Goal: Information Seeking & Learning: Find contact information

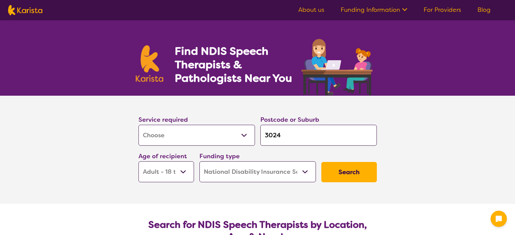
select select "[MEDICAL_DATA]"
select select "AD"
select select "NDIS"
select select "[MEDICAL_DATA]"
select select "AD"
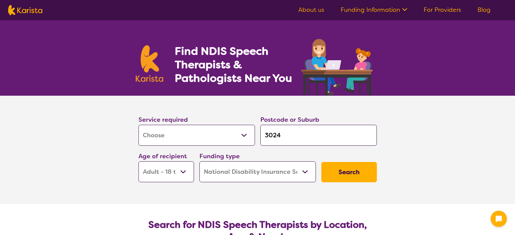
select select "NDIS"
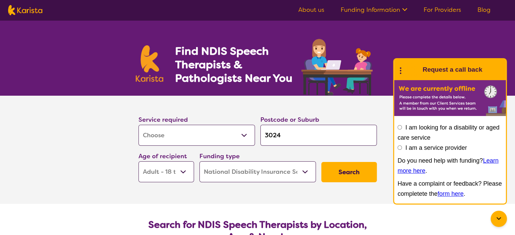
click at [346, 164] on button "Search" at bounding box center [349, 172] width 56 height 20
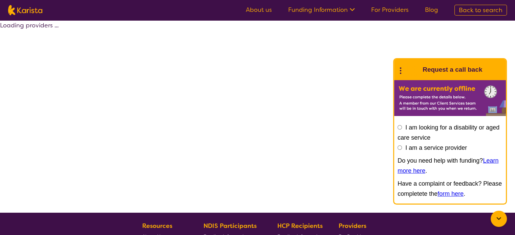
select select "by_score"
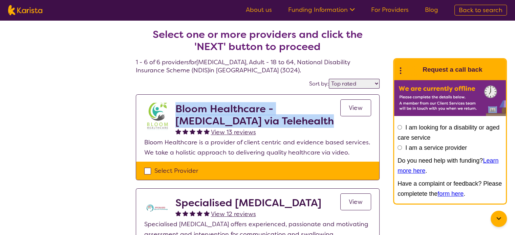
drag, startPoint x: 176, startPoint y: 108, endPoint x: 290, endPoint y: 122, distance: 115.2
click at [290, 122] on h2 "Bloom Healthcare - [MEDICAL_DATA] via Telehealth" at bounding box center [257, 115] width 165 height 24
copy h2 "Bloom Healthcare - [MEDICAL_DATA] via Telehealth"
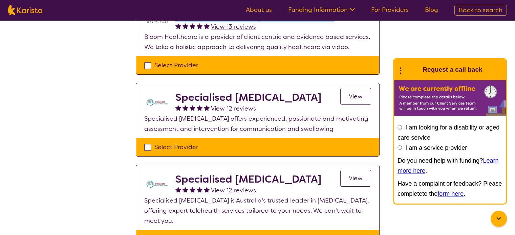
scroll to position [135, 0]
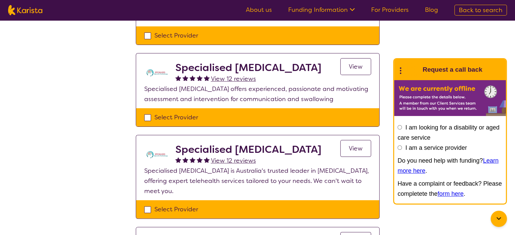
drag, startPoint x: 175, startPoint y: 66, endPoint x: 324, endPoint y: 72, distance: 148.7
click at [327, 72] on div "Specialised [MEDICAL_DATA] View 12 reviews View" at bounding box center [273, 73] width 196 height 22
copy h2 "Specialised [MEDICAL_DATA]"
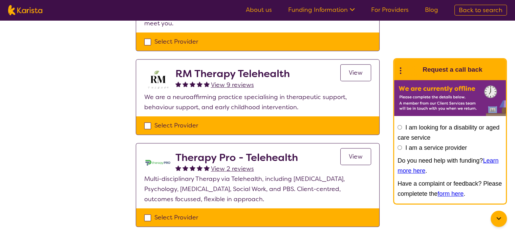
scroll to position [305, 0]
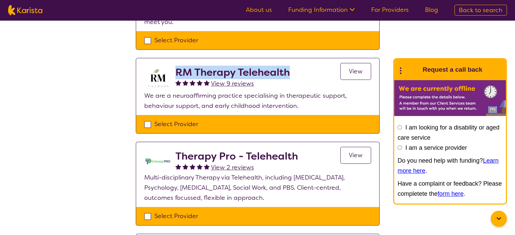
drag, startPoint x: 175, startPoint y: 72, endPoint x: 292, endPoint y: 75, distance: 117.1
click at [292, 75] on div "RM Therapy Telehealth View 9 reviews View" at bounding box center [273, 78] width 196 height 24
copy h2 "RM Therapy Telehealth"
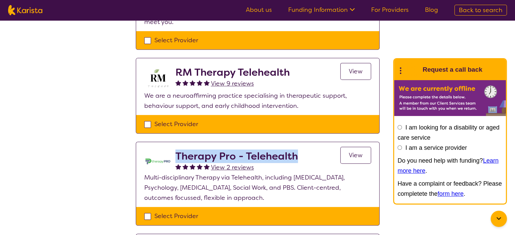
drag, startPoint x: 176, startPoint y: 154, endPoint x: 298, endPoint y: 162, distance: 122.4
click at [298, 162] on div "Therapy Pro - Telehealth View 2 reviews View" at bounding box center [273, 161] width 196 height 22
copy h2 "Therapy Pro - Telehealth"
